Goal: Task Accomplishment & Management: Use online tool/utility

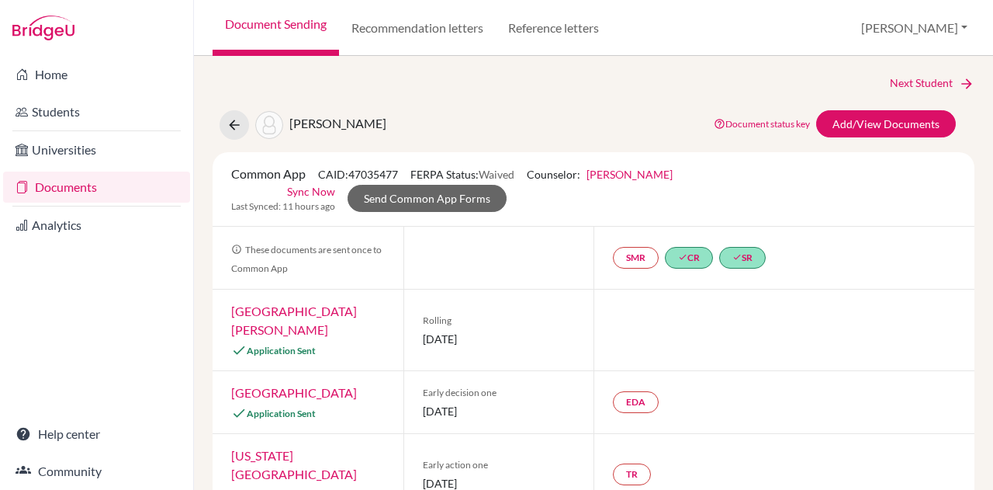
click at [81, 102] on link "Students" at bounding box center [96, 111] width 187 height 31
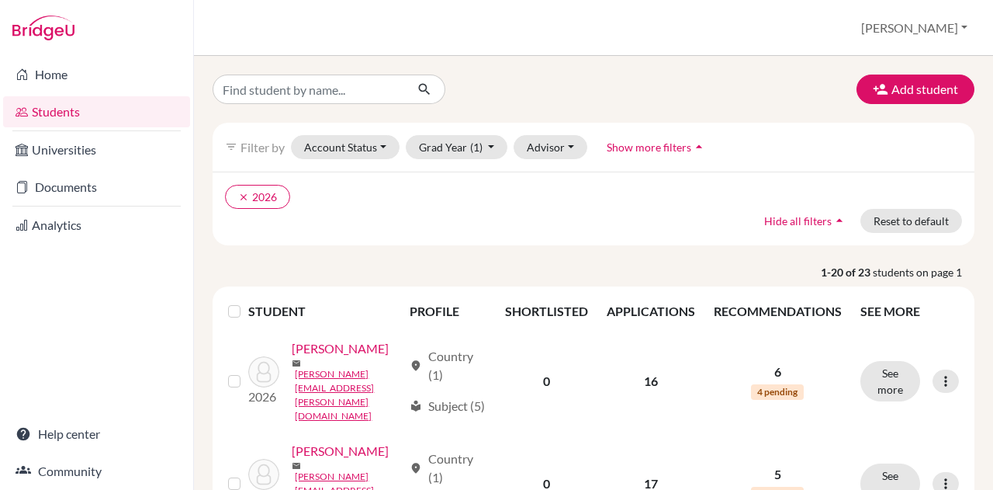
click at [76, 178] on link "Documents" at bounding box center [96, 186] width 187 height 31
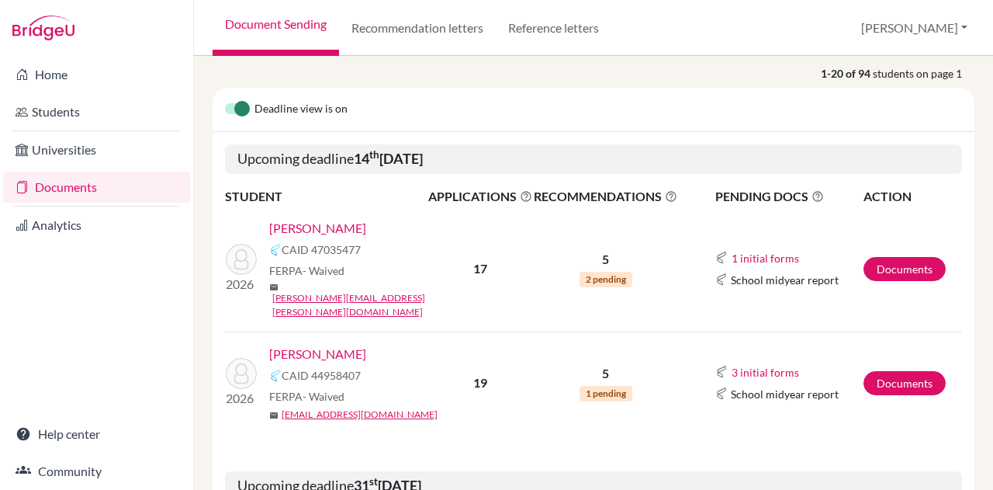
scroll to position [126, 0]
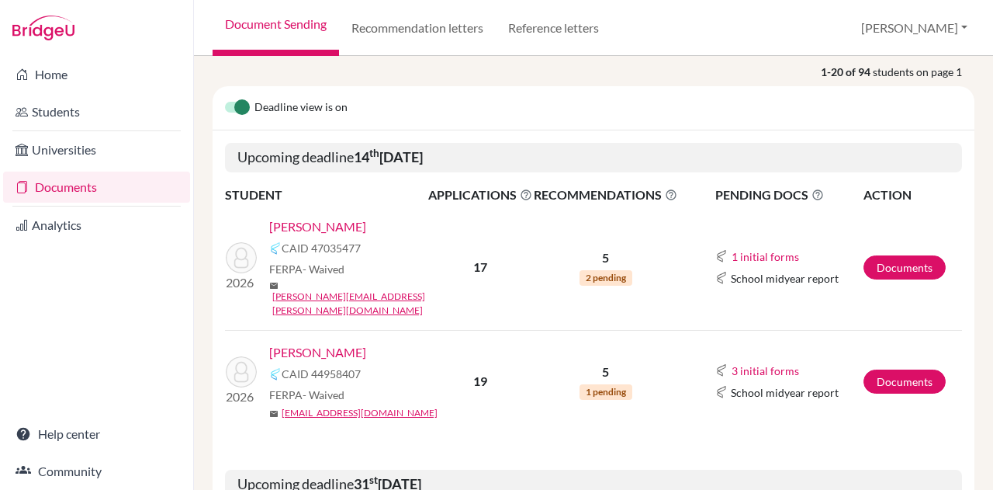
click at [331, 343] on link "[PERSON_NAME]" at bounding box center [317, 352] width 97 height 19
click at [307, 343] on link "[PERSON_NAME]" at bounding box center [317, 352] width 97 height 19
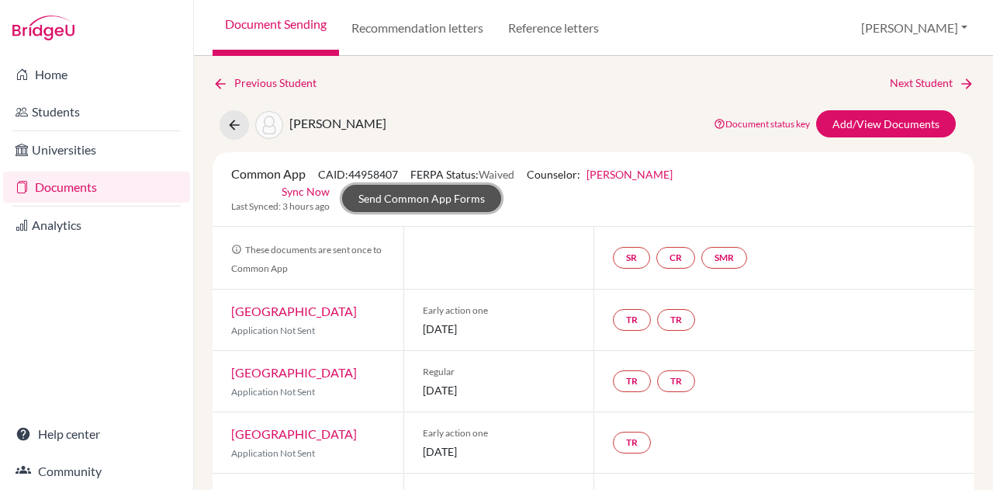
click at [467, 203] on link "Send Common App Forms" at bounding box center [421, 198] width 159 height 27
